Goal: Task Accomplishment & Management: Use online tool/utility

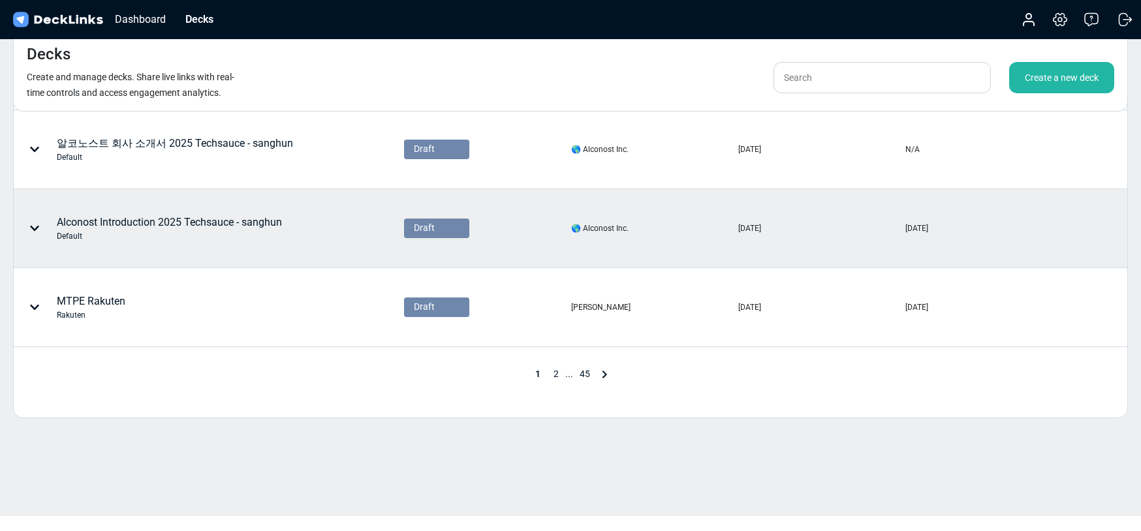
scroll to position [629, 0]
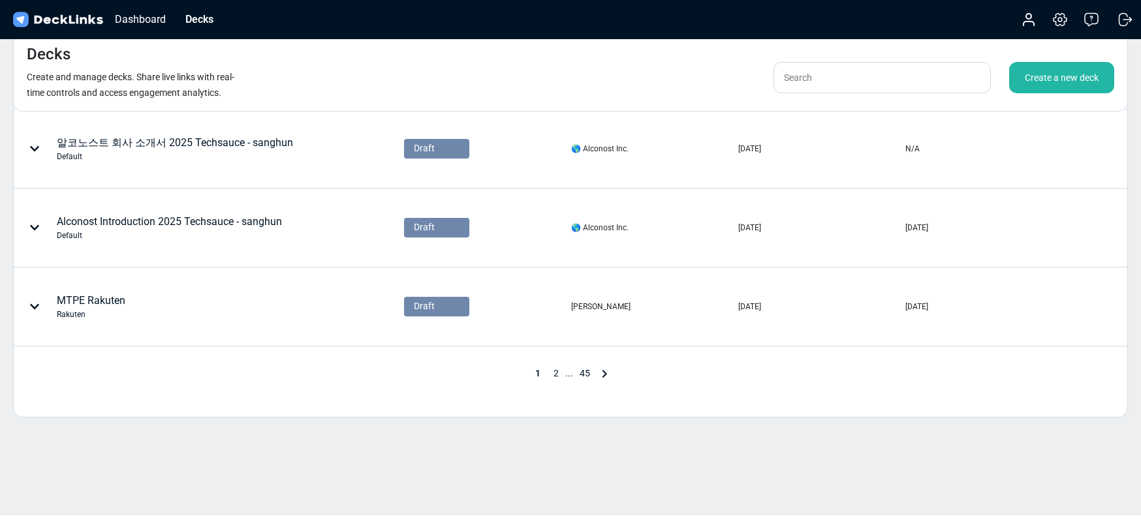
click at [555, 375] on span "2" at bounding box center [556, 373] width 18 height 10
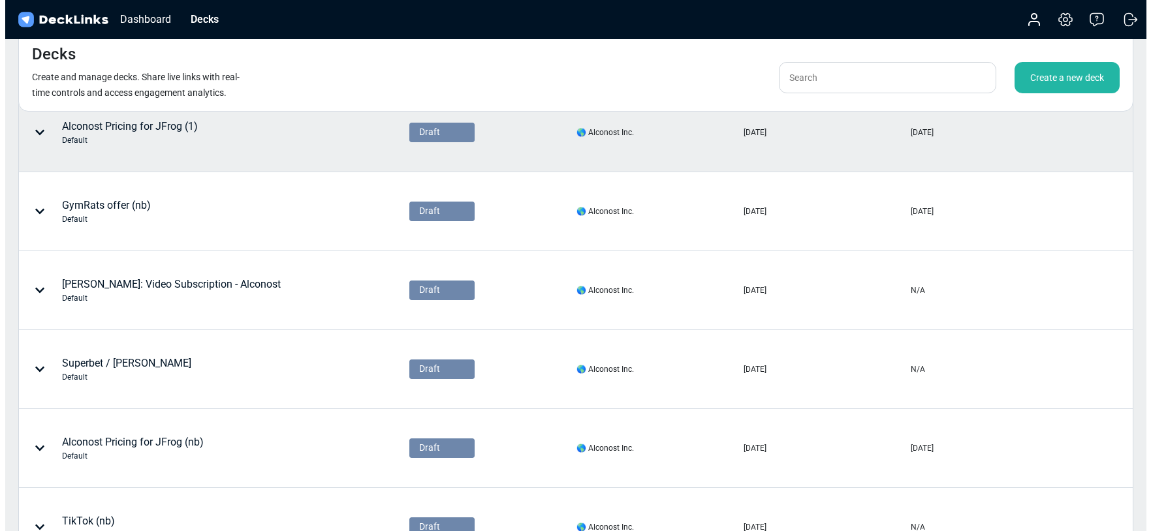
scroll to position [0, 0]
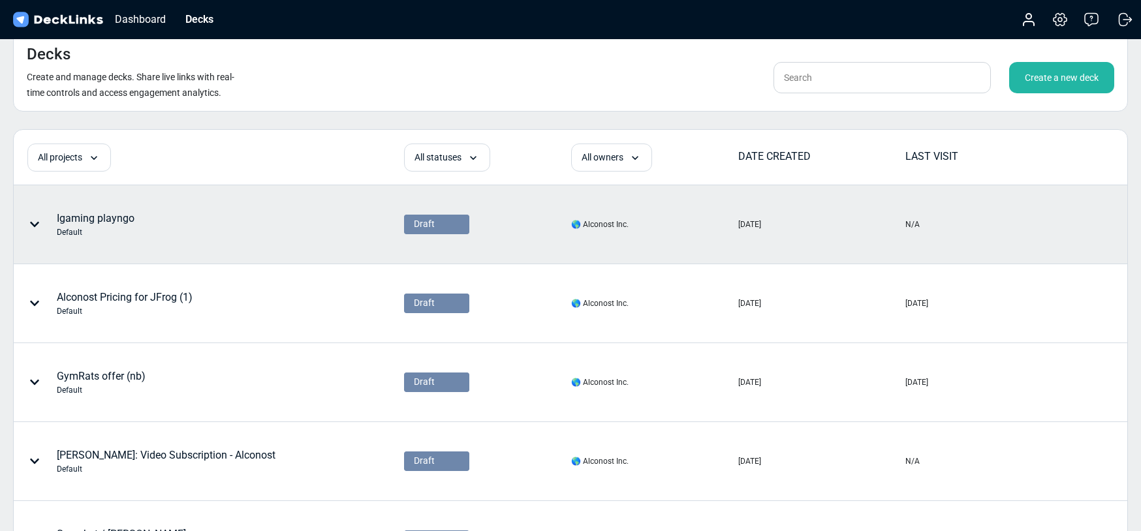
click at [117, 223] on div "Igaming playngo Default" at bounding box center [96, 224] width 78 height 27
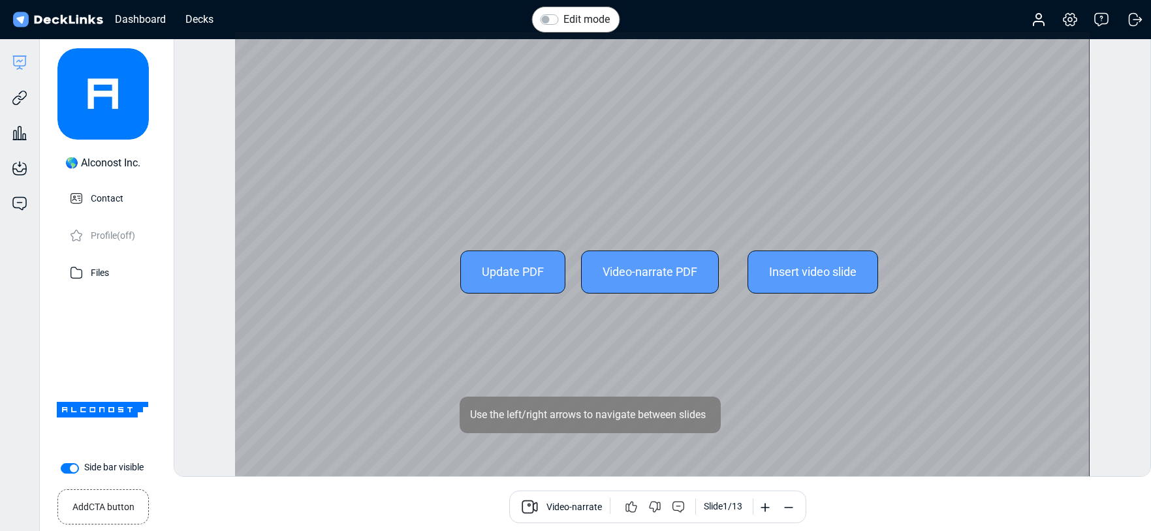
click at [1116, 275] on div "Edit mode Change photo Updating this image will immediately apply to all of you…" at bounding box center [662, 254] width 977 height 446
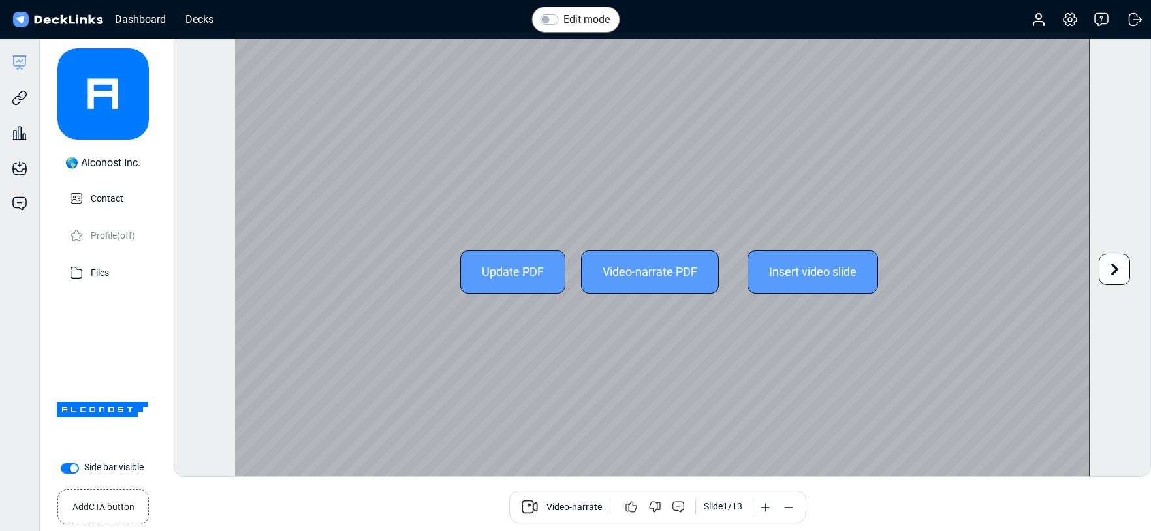
click at [1114, 275] on icon at bounding box center [1114, 269] width 25 height 25
click at [1114, 275] on div "Edit mode Change photo Updating this image will immediately apply to all of you…" at bounding box center [662, 254] width 977 height 446
click at [1117, 267] on icon at bounding box center [1114, 269] width 25 height 25
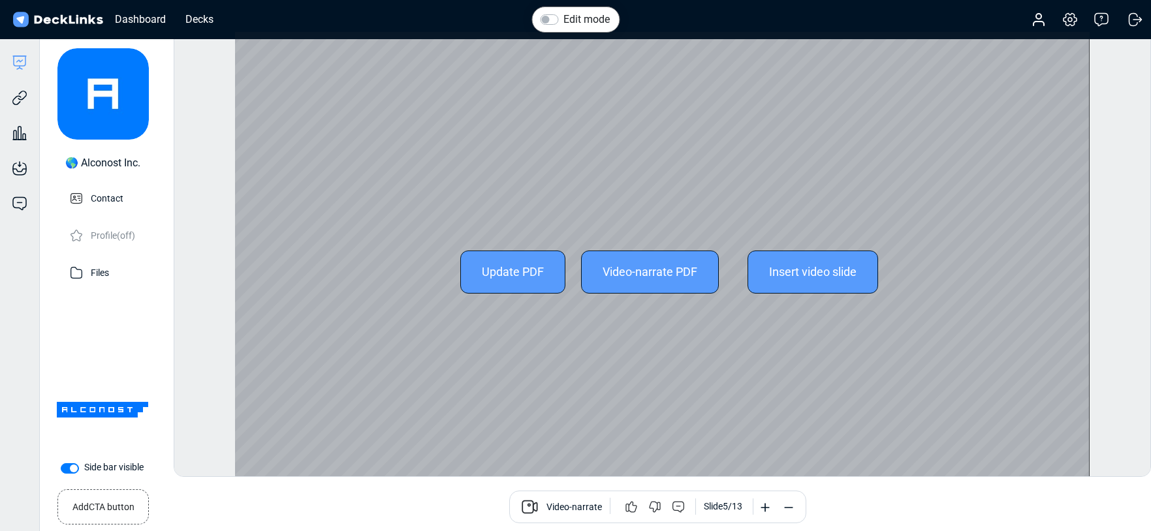
click at [1117, 267] on div "Edit mode Change photo Updating this image will immediately apply to all of you…" at bounding box center [662, 254] width 977 height 446
click at [1116, 268] on icon at bounding box center [1115, 270] width 8 height 12
click at [1116, 268] on div "Edit mode Change photo Updating this image will immediately apply to all of you…" at bounding box center [662, 254] width 977 height 446
click at [1116, 268] on icon at bounding box center [1115, 270] width 8 height 12
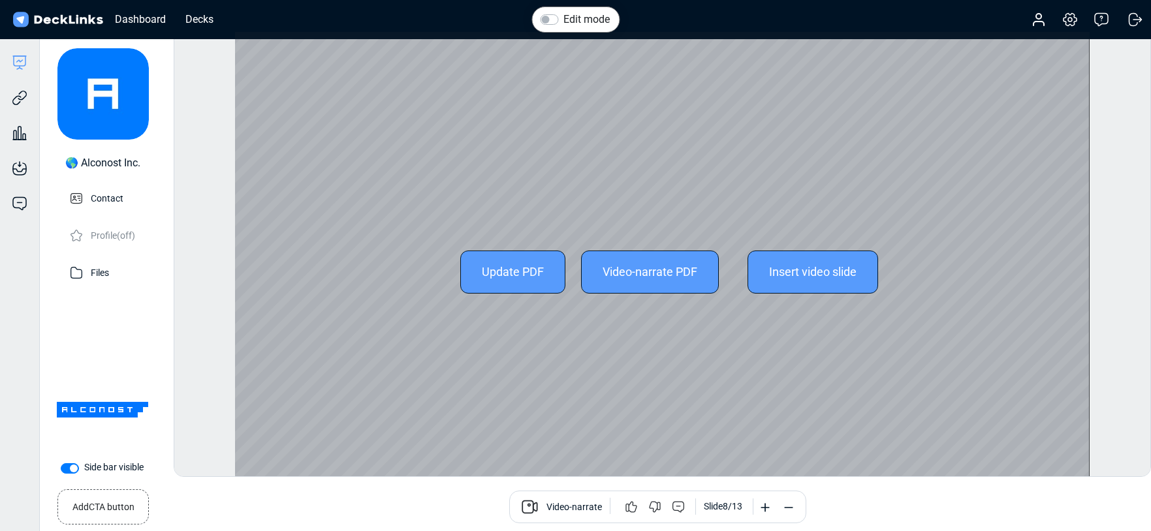
click at [1116, 268] on div "Edit mode Change photo Updating this image will immediately apply to all of you…" at bounding box center [662, 254] width 977 height 446
click at [1116, 269] on icon at bounding box center [1115, 270] width 8 height 12
click at [1122, 268] on icon at bounding box center [1114, 269] width 25 height 25
click at [1122, 268] on div "Edit mode Change photo Updating this image will immediately apply to all of you…" at bounding box center [662, 254] width 977 height 446
click at [1118, 270] on icon at bounding box center [1114, 269] width 25 height 25
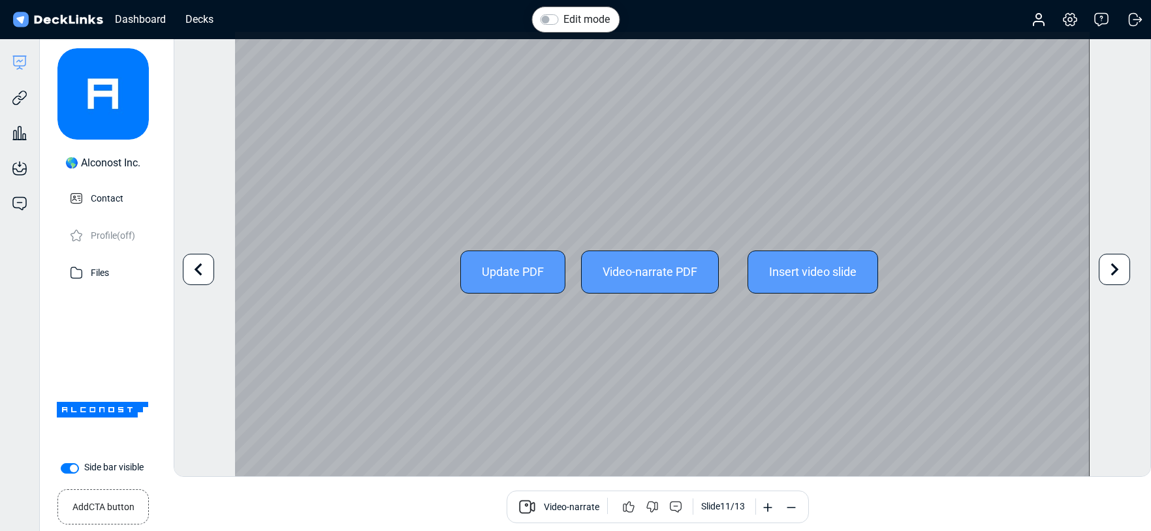
click at [1118, 270] on icon at bounding box center [1114, 269] width 25 height 25
click at [1118, 270] on div "Edit mode Change photo Updating this image will immediately apply to all of you…" at bounding box center [662, 254] width 977 height 446
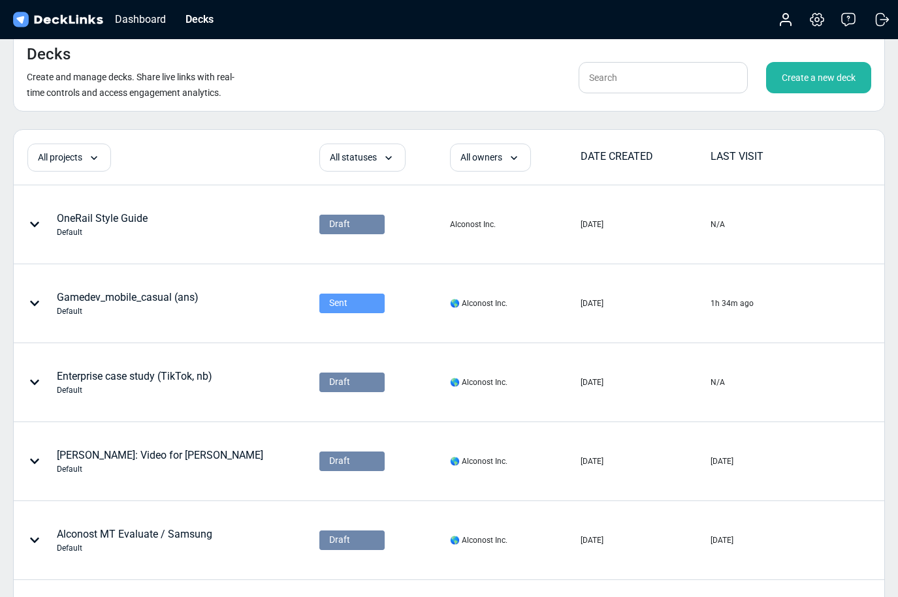
click at [832, 78] on div "Create a new deck" at bounding box center [818, 77] width 105 height 31
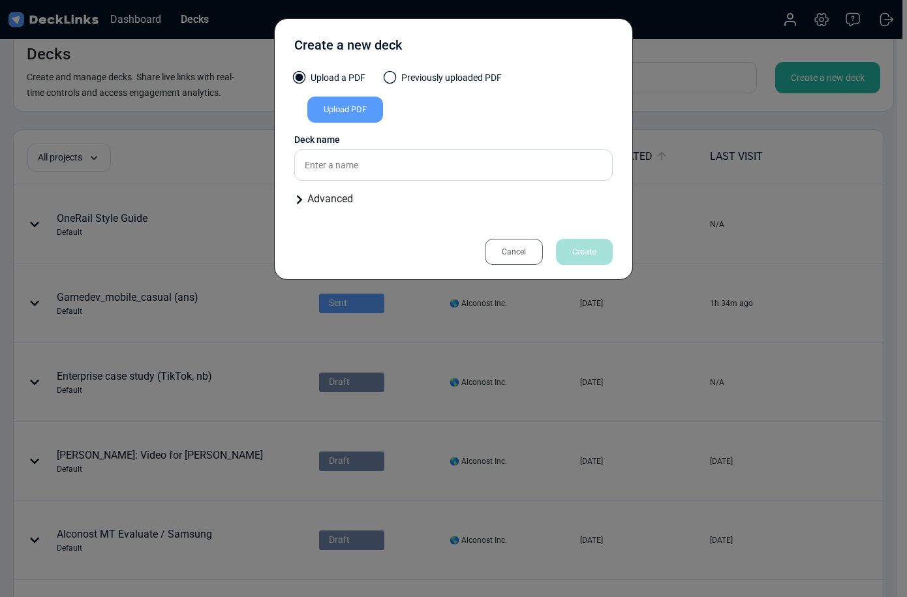
click at [336, 108] on div "Upload PDF" at bounding box center [345, 110] width 76 height 26
click at [0, 0] on input "Upload PDF" at bounding box center [0, 0] width 0 height 0
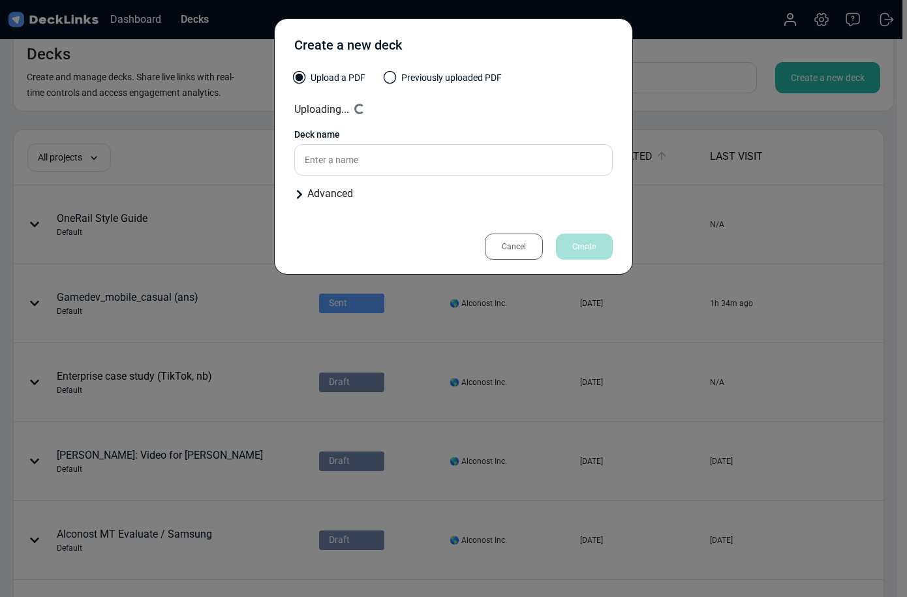
type input "Silverspin Localization Game Plan"
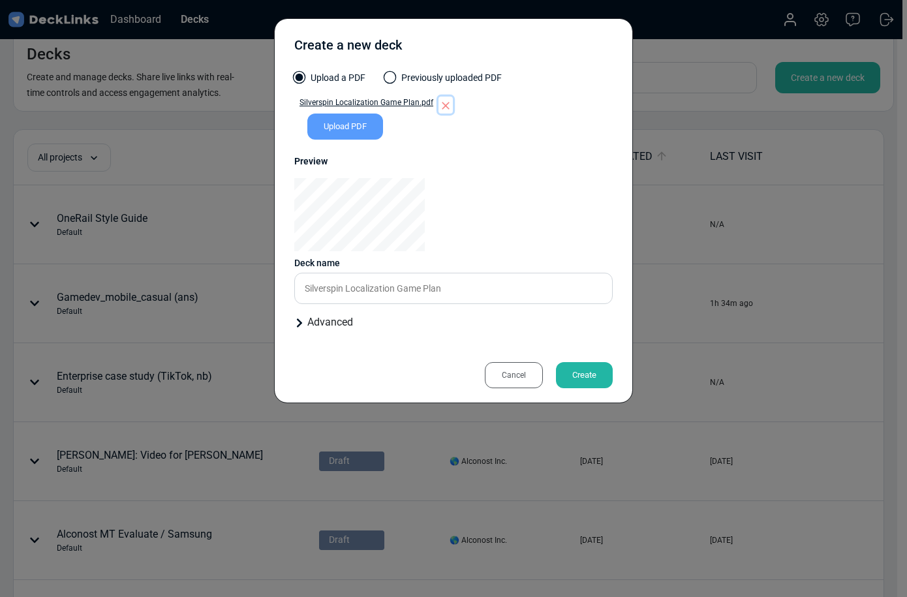
click at [443, 106] on icon "button" at bounding box center [446, 106] width 8 height 8
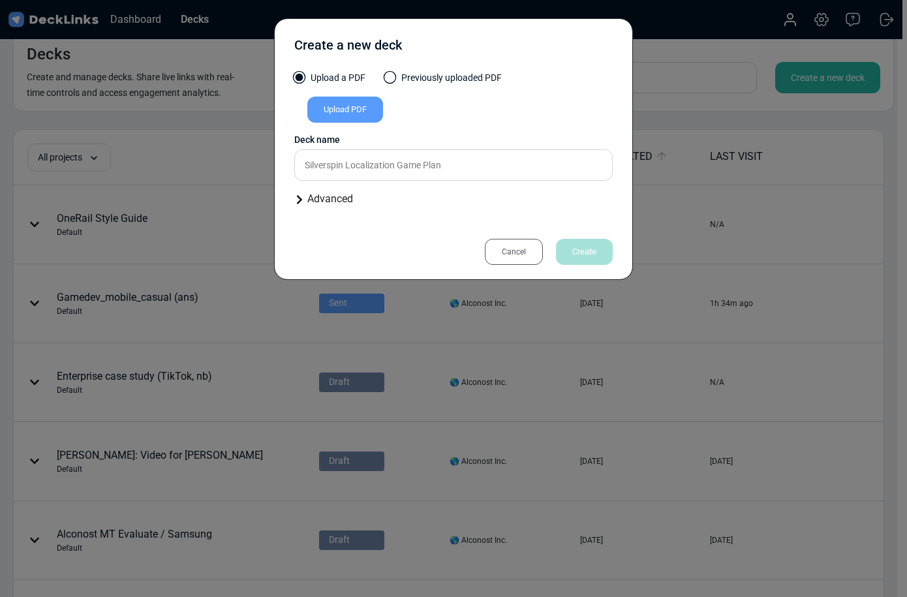
click at [345, 108] on div "Upload PDF" at bounding box center [345, 110] width 76 height 26
click at [0, 0] on input "Upload PDF" at bounding box center [0, 0] width 0 height 0
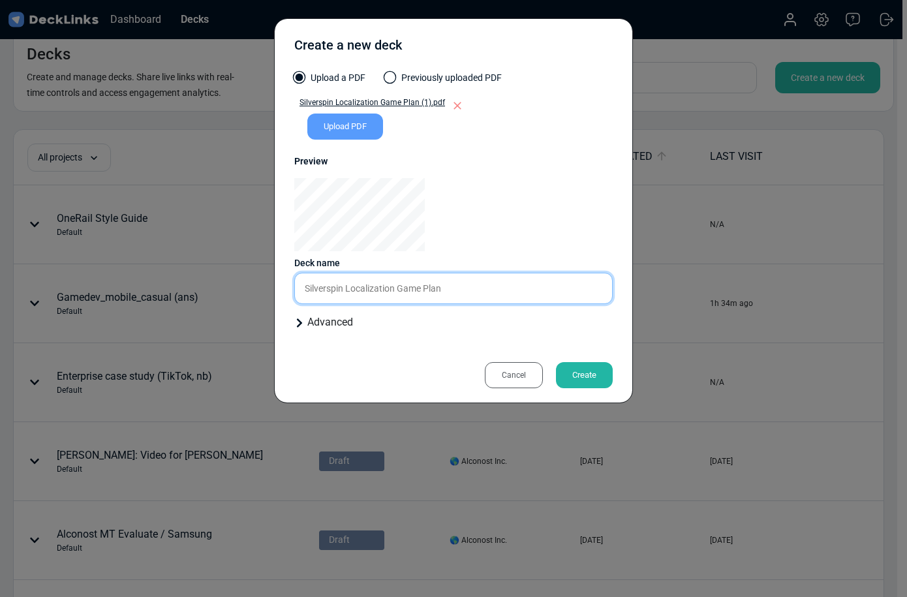
click at [475, 294] on input "Silverspin Localization Game Plan" at bounding box center [453, 288] width 319 height 31
click at [304, 323] on div "Advanced" at bounding box center [453, 323] width 319 height 16
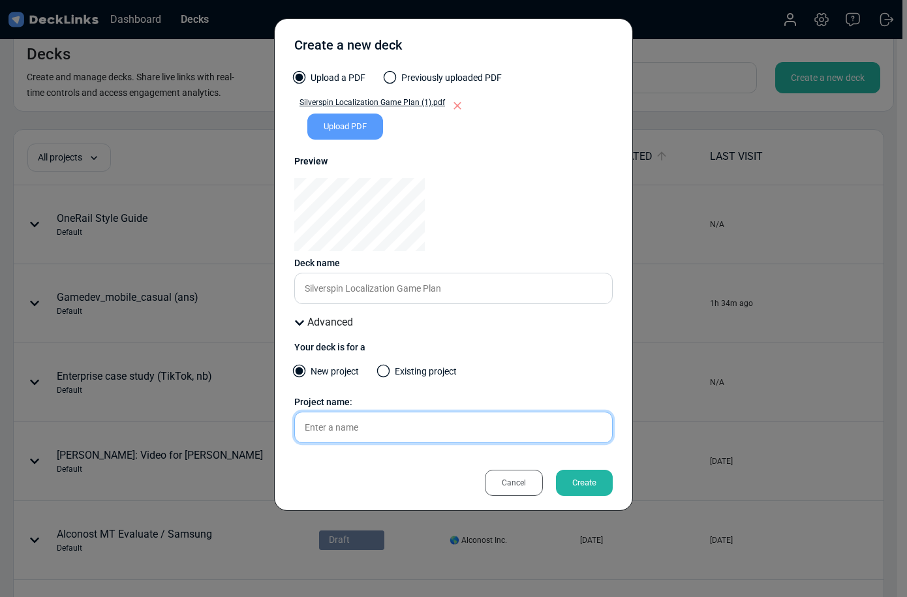
click at [337, 424] on input "text" at bounding box center [453, 427] width 319 height 31
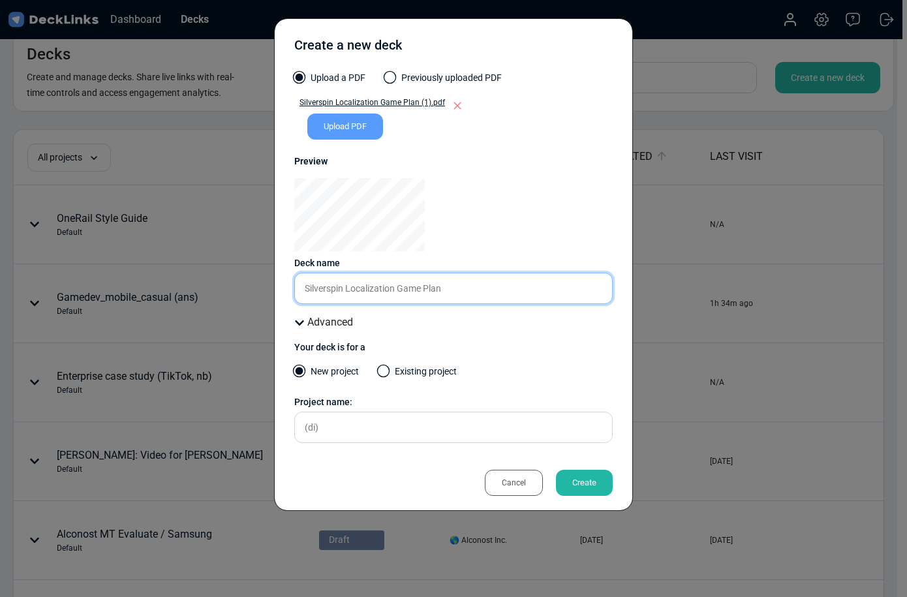
click at [428, 290] on input "Silverspin Localization Game Plan" at bounding box center [453, 288] width 319 height 31
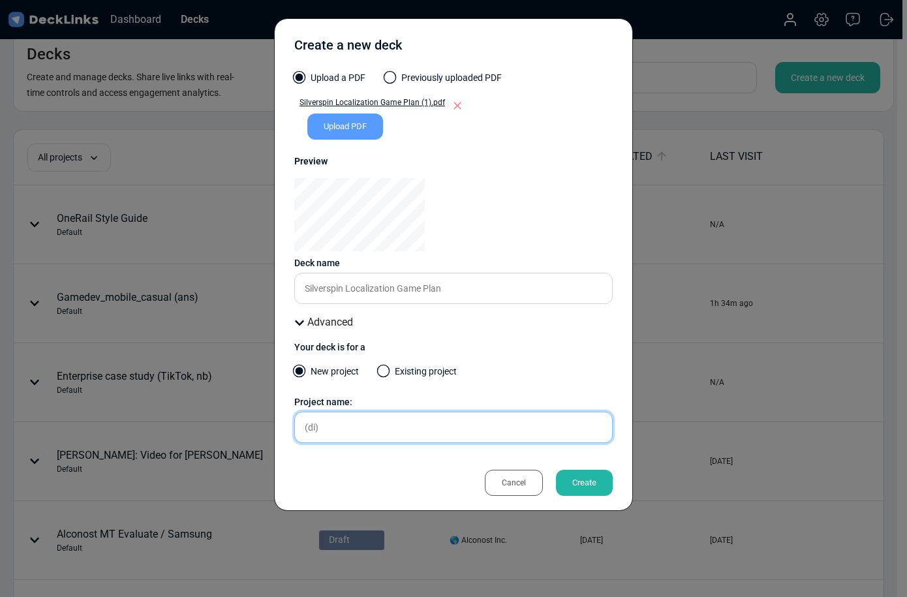
click at [377, 432] on input "(di)" at bounding box center [453, 427] width 319 height 31
paste input "Silverspin Localization Game Plan"
type input "(di) Silverspin Localization Game Plan"
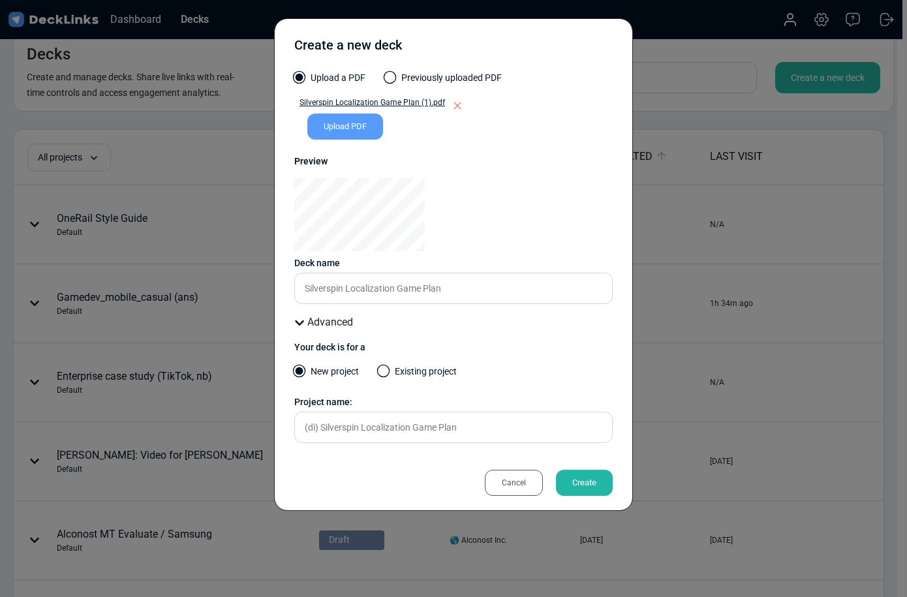
click at [589, 486] on div "Create" at bounding box center [584, 483] width 57 height 26
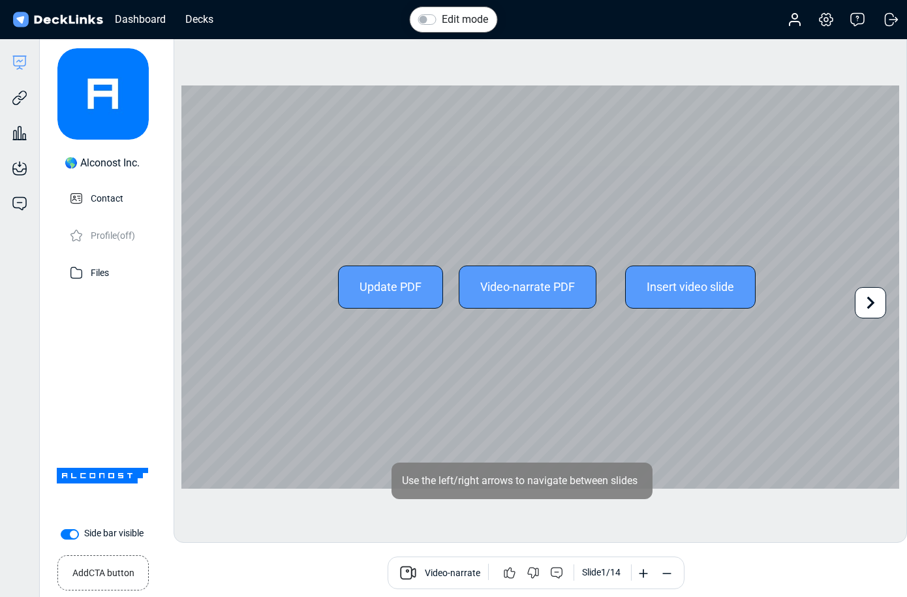
click at [868, 296] on icon at bounding box center [870, 302] width 25 height 25
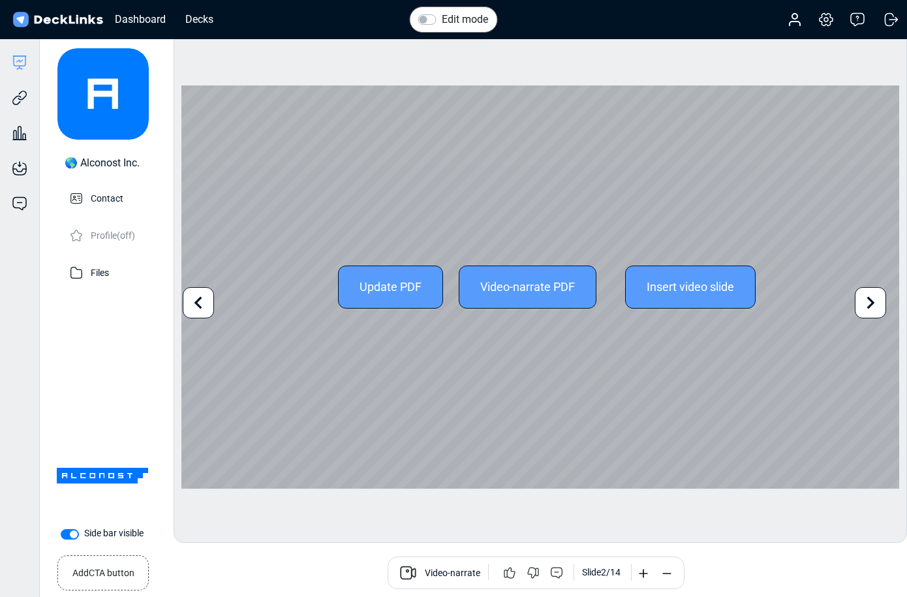
click at [868, 296] on icon at bounding box center [870, 302] width 25 height 25
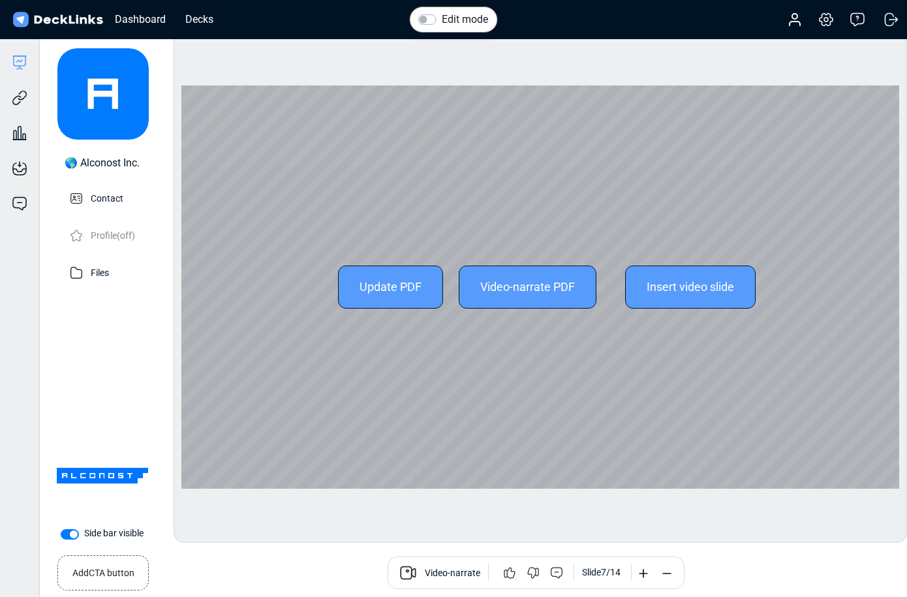
click at [868, 296] on div "Update PDF Video-narrate PDF Insert video slide Use the left/right arrows to na…" at bounding box center [540, 288] width 718 height 404
click at [868, 296] on icon at bounding box center [870, 302] width 25 height 25
click at [868, 296] on div "Update PDF Video-narrate PDF Insert video slide Use the left/right arrows to na…" at bounding box center [540, 288] width 718 height 404
click at [868, 296] on icon at bounding box center [870, 302] width 25 height 25
click at [868, 296] on div "Update PDF Video-narrate PDF Insert video slide Use the left/right arrows to na…" at bounding box center [540, 288] width 718 height 404
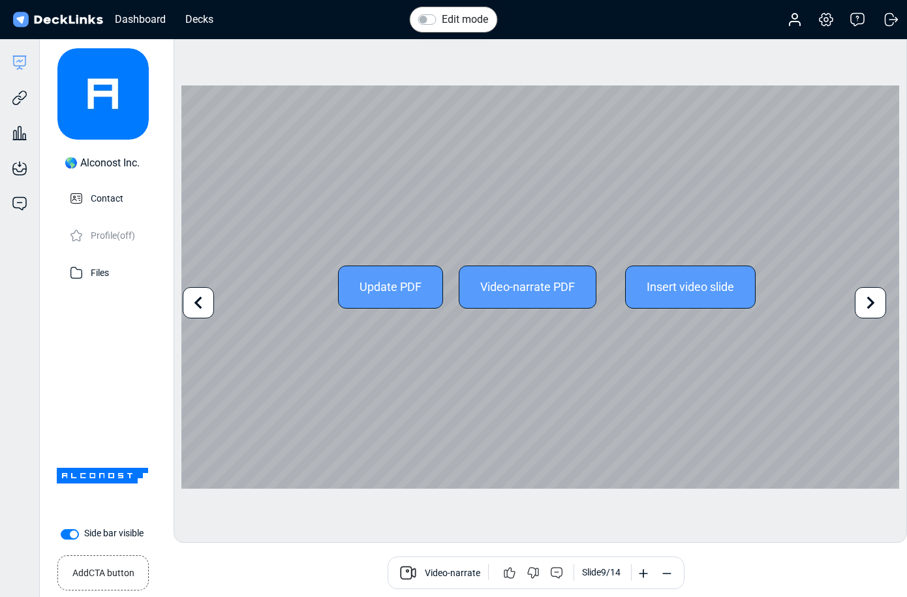
click at [868, 296] on icon at bounding box center [870, 302] width 25 height 25
click at [868, 296] on div "Update PDF Video-narrate PDF Insert video slide Use the left/right arrows to na…" at bounding box center [540, 288] width 718 height 404
click at [868, 296] on icon at bounding box center [870, 302] width 25 height 25
click at [868, 296] on div "Update PDF Video-narrate PDF Insert video slide Use the left/right arrows to na…" at bounding box center [540, 288] width 718 height 404
click at [868, 296] on icon at bounding box center [870, 302] width 25 height 25
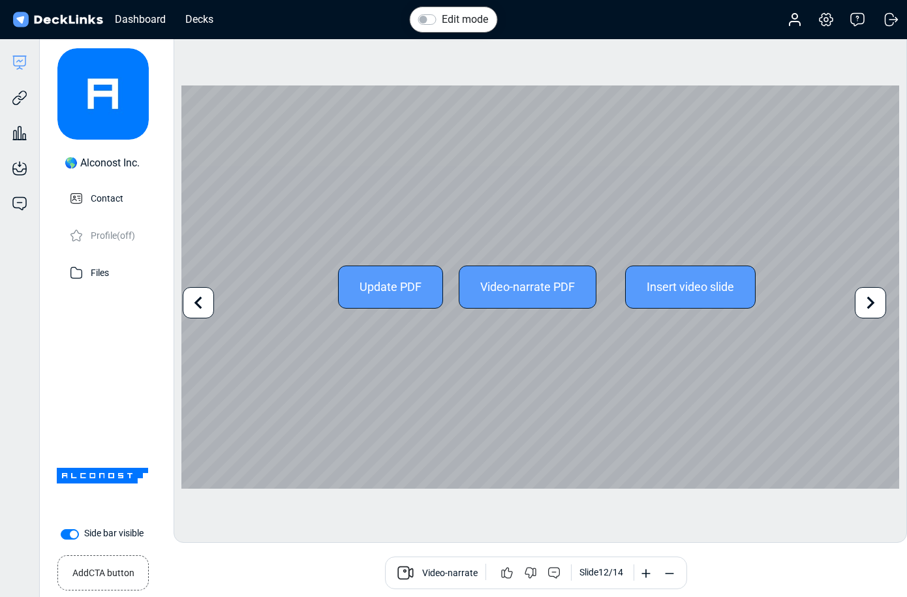
click at [868, 296] on icon at bounding box center [870, 302] width 25 height 25
click at [868, 296] on div "Update PDF Video-narrate PDF Insert video slide" at bounding box center [540, 288] width 718 height 404
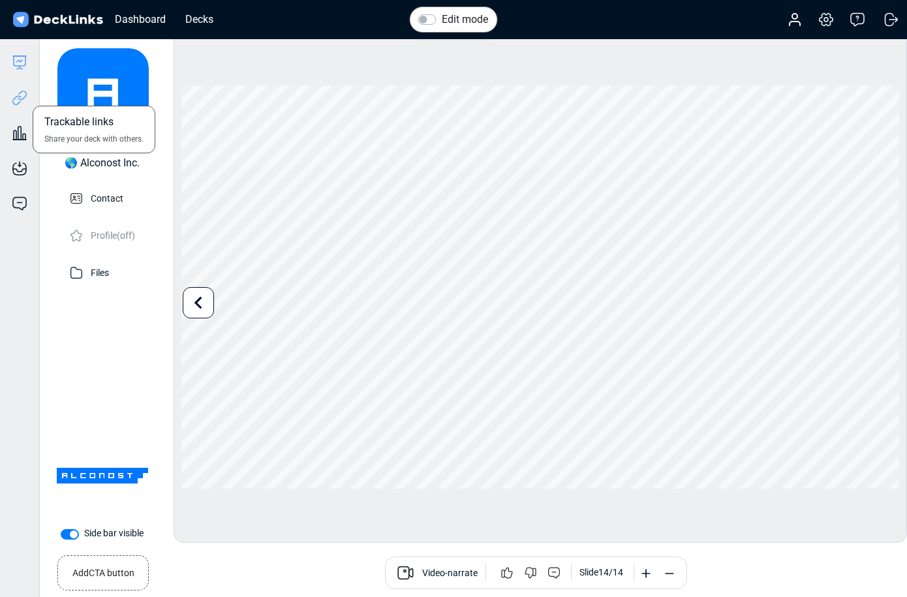
click at [16, 95] on icon at bounding box center [20, 98] width 16 height 16
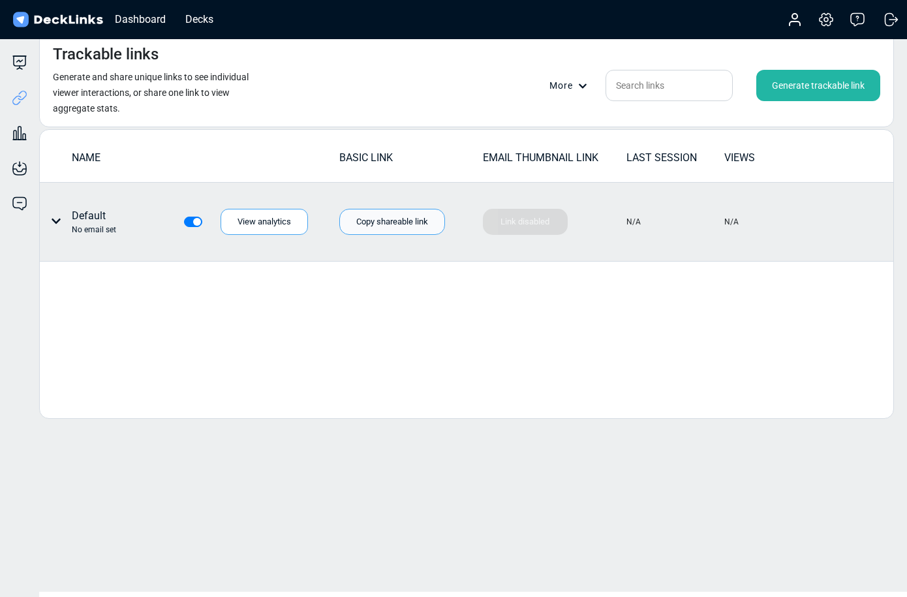
click at [409, 225] on div "Copy shareable link" at bounding box center [392, 222] width 106 height 26
